Goal: Task Accomplishment & Management: Manage account settings

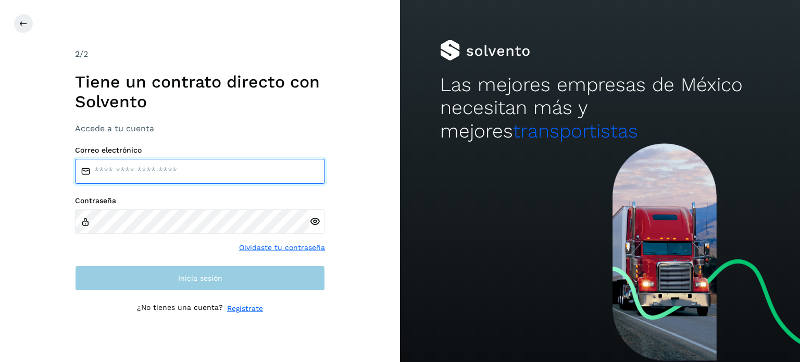
type input "**********"
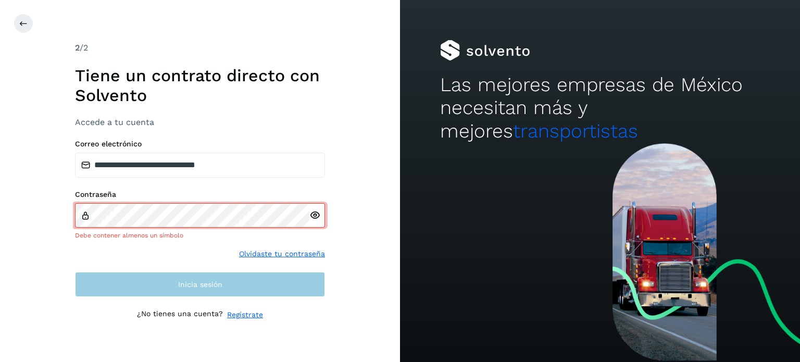
click at [257, 266] on div "**********" at bounding box center [200, 218] width 250 height 157
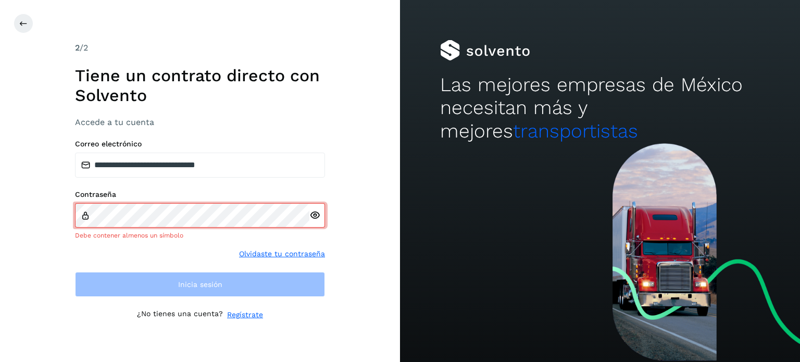
click at [315, 212] on icon at bounding box center [314, 215] width 11 height 11
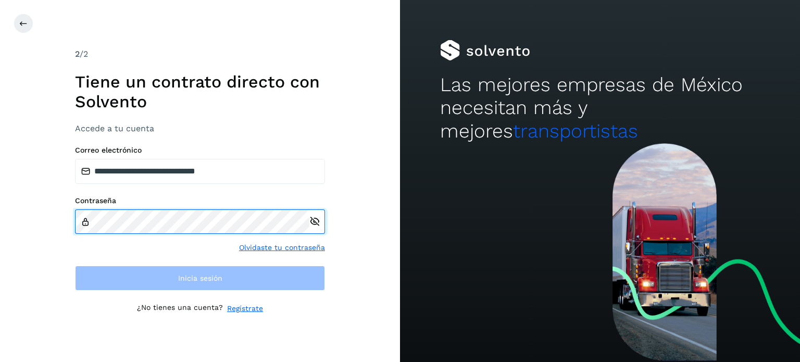
click at [58, 219] on div "**********" at bounding box center [200, 181] width 400 height 362
